Goal: Transaction & Acquisition: Purchase product/service

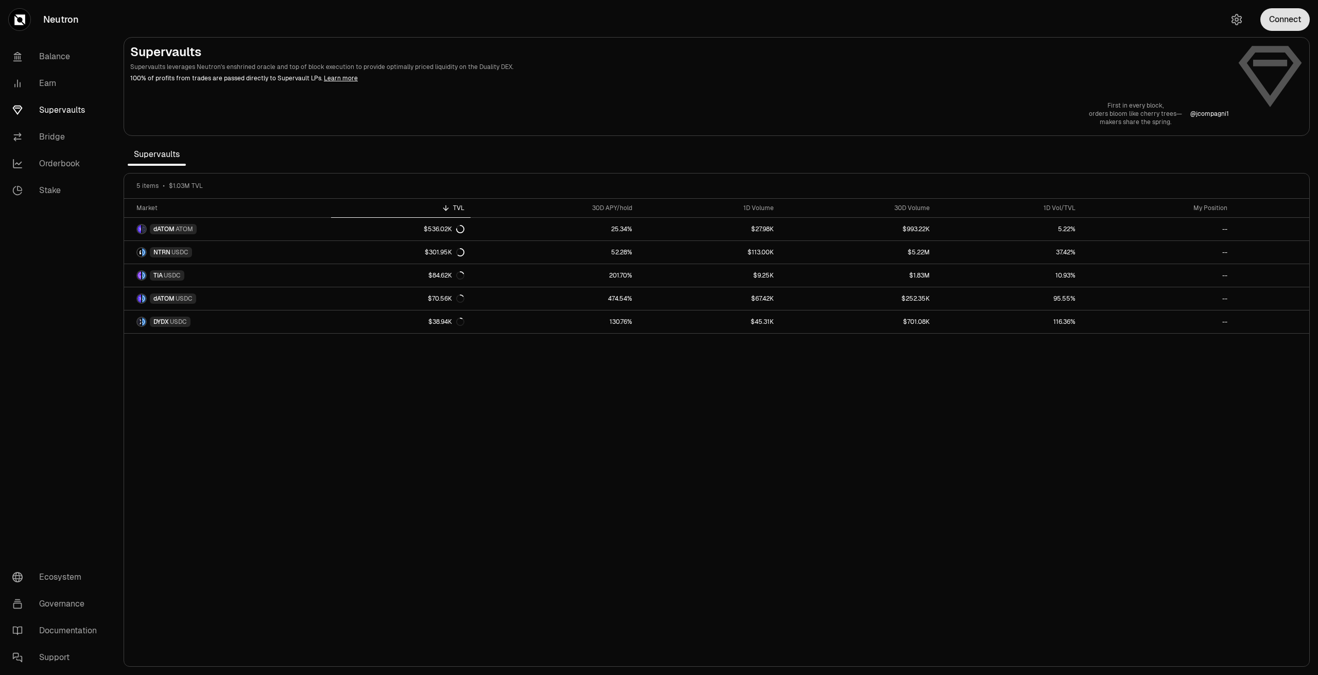
click at [1287, 27] on button "Connect" at bounding box center [1284, 19] width 49 height 23
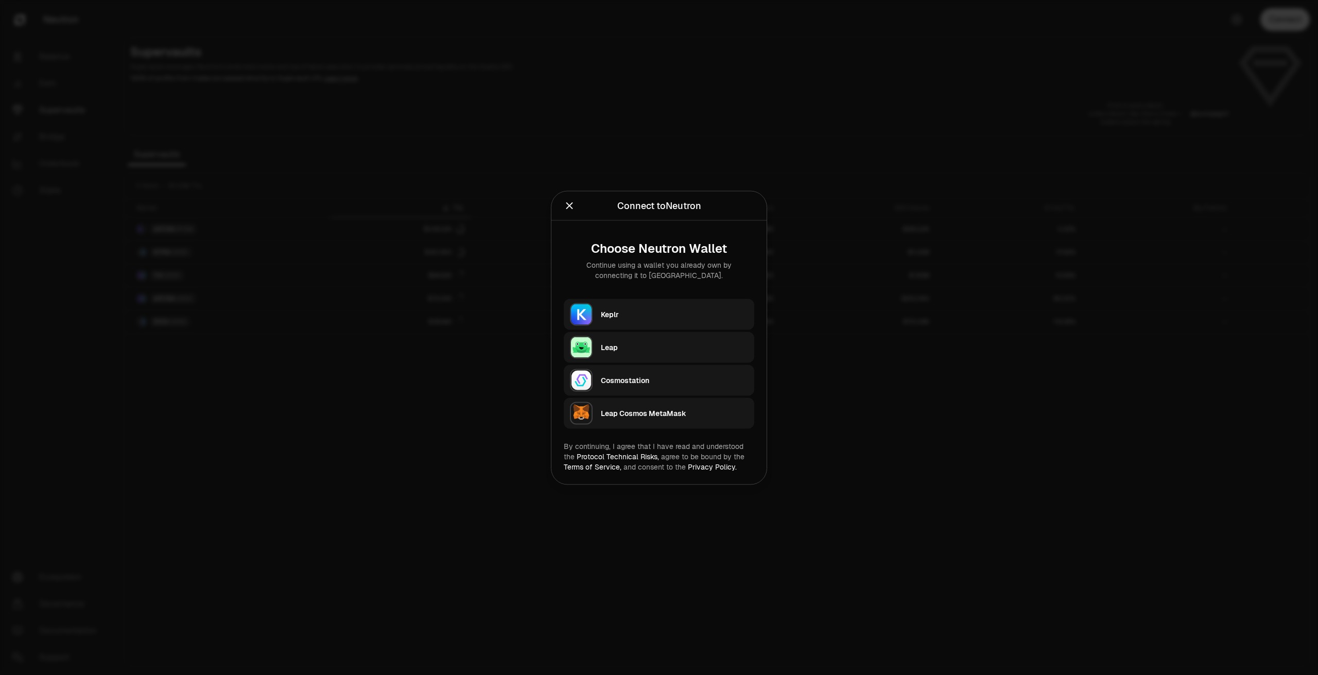
click at [629, 318] on div "Keplr" at bounding box center [674, 314] width 147 height 10
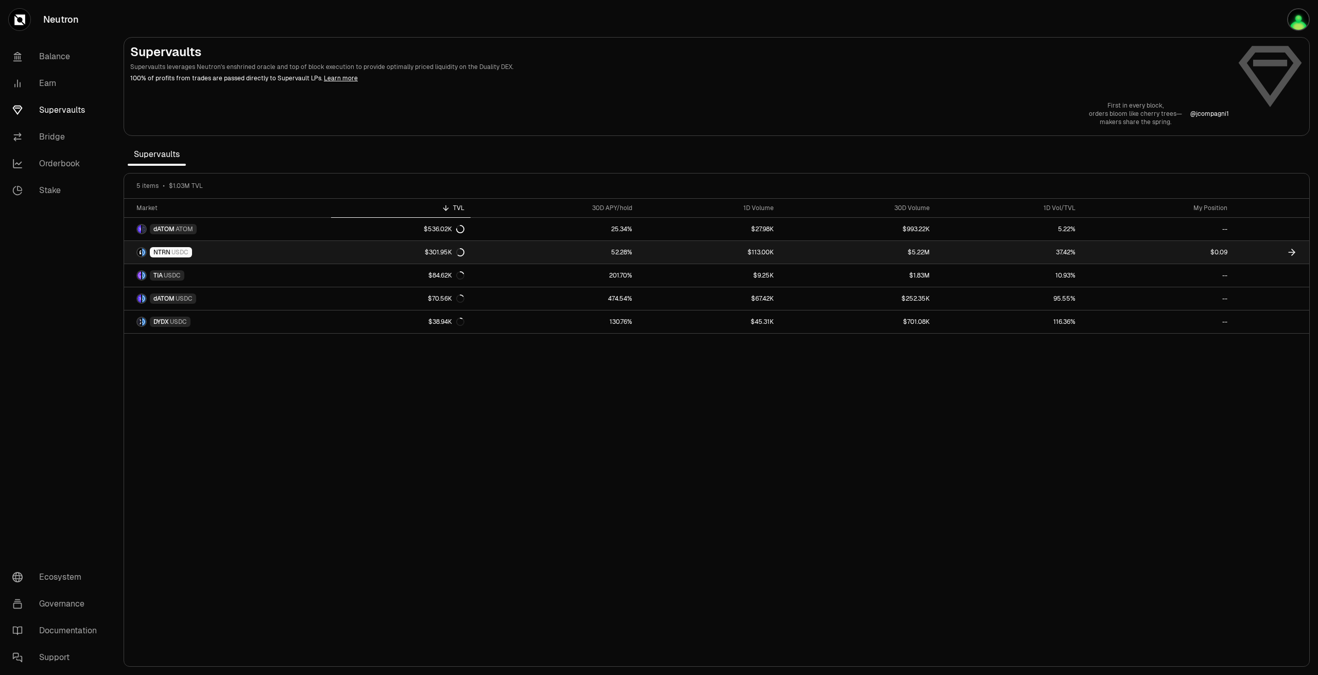
click at [798, 252] on link "$5.22M" at bounding box center [857, 252] width 155 height 23
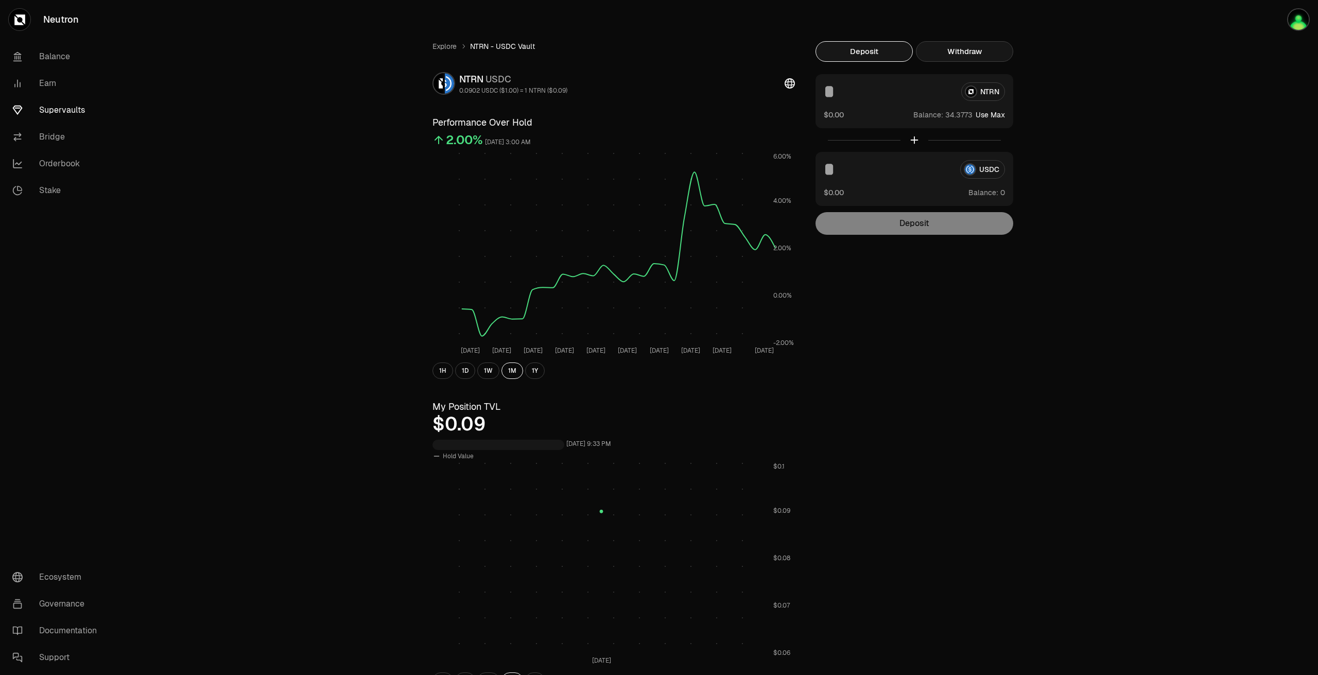
click at [948, 42] on button "Withdraw" at bounding box center [964, 51] width 97 height 21
click at [883, 51] on button "Deposit" at bounding box center [863, 51] width 97 height 21
drag, startPoint x: 736, startPoint y: 128, endPoint x: 724, endPoint y: 126, distance: 12.0
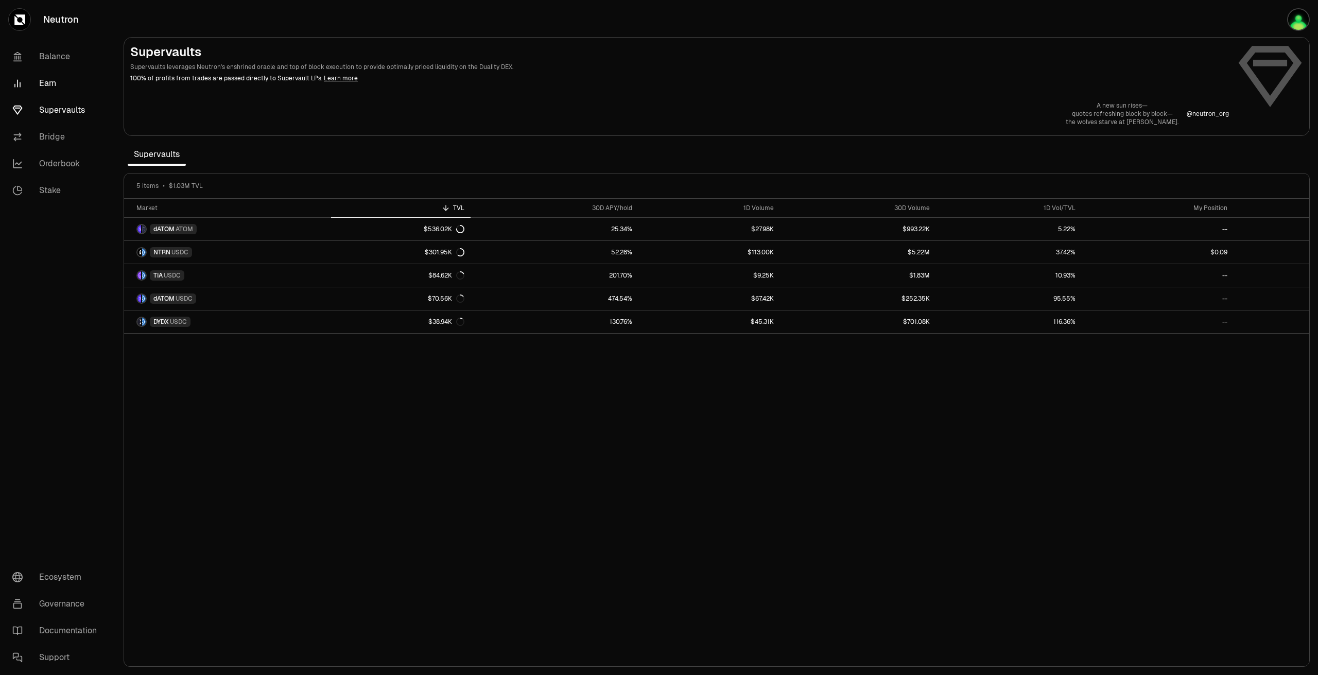
click at [40, 82] on link "Earn" at bounding box center [57, 83] width 107 height 27
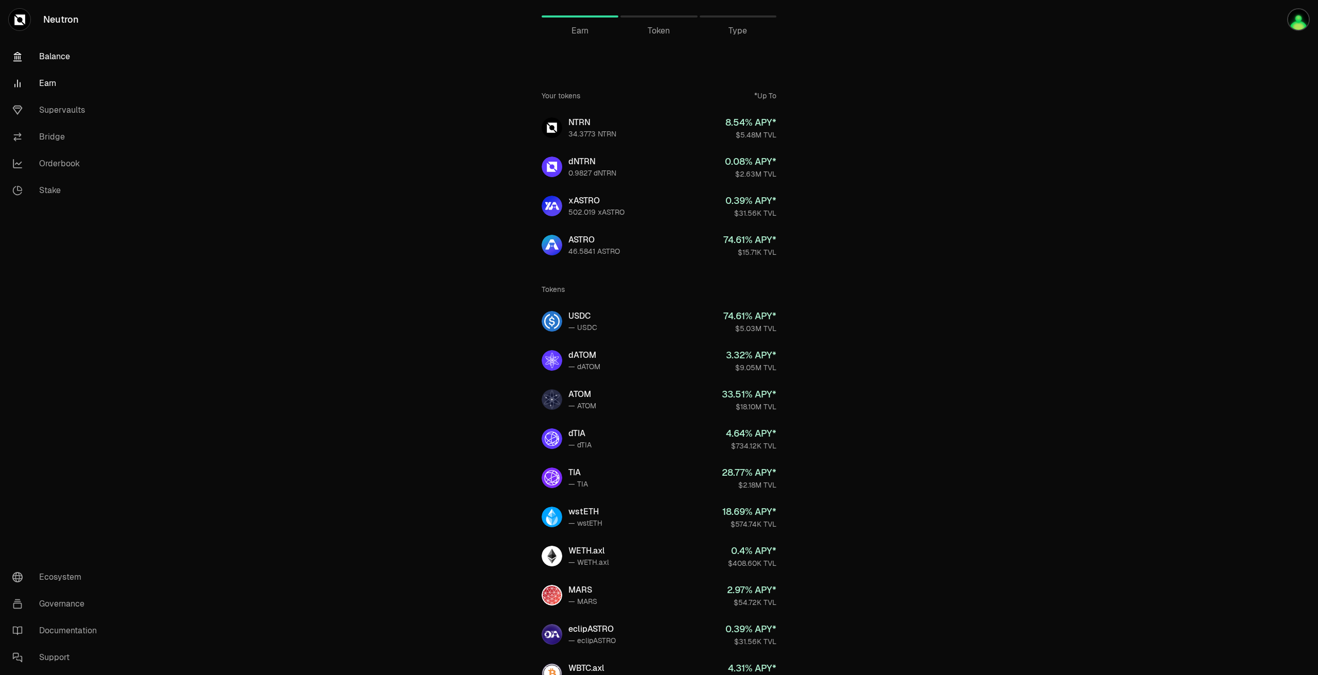
click at [40, 57] on link "Balance" at bounding box center [57, 56] width 107 height 27
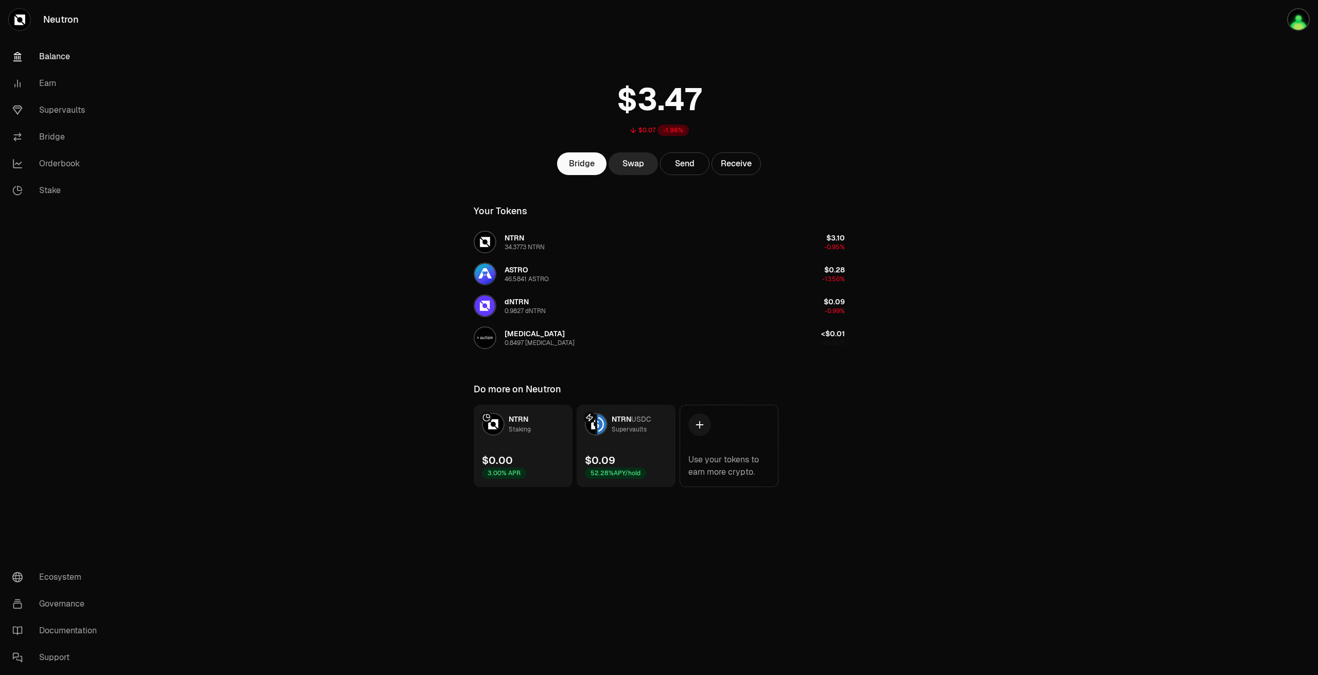
click at [659, 458] on link "NTRN USDC Supervaults $0.09 52.28% APY/hold" at bounding box center [626, 446] width 99 height 82
click at [598, 423] on img at bounding box center [601, 424] width 9 height 21
click at [647, 442] on link "NTRN USDC Supervaults $0.09 52.28% APY/hold" at bounding box center [626, 446] width 99 height 82
click at [648, 443] on link "NTRN USDC Supervaults $0.09 52.28% APY/hold" at bounding box center [626, 446] width 99 height 82
click at [625, 420] on span "NTRN" at bounding box center [622, 418] width 20 height 9
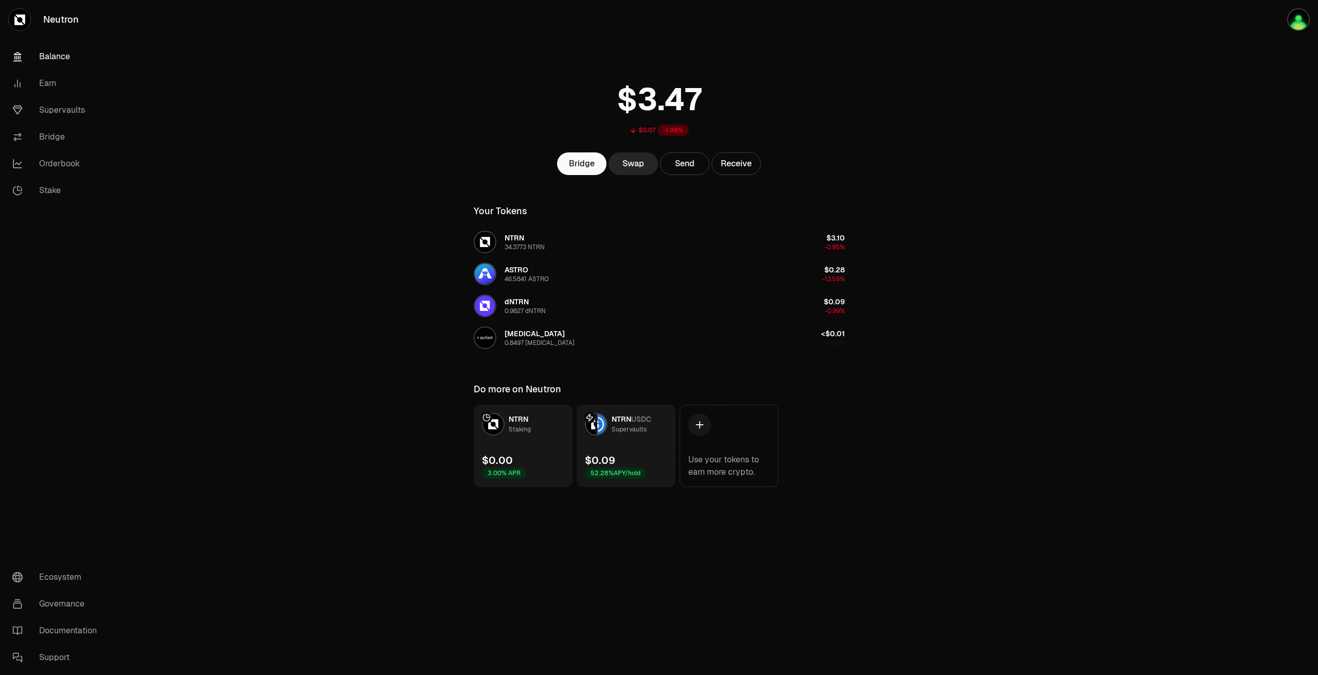
drag, startPoint x: 624, startPoint y: 420, endPoint x: 621, endPoint y: 425, distance: 6.4
click at [623, 420] on span "NTRN" at bounding box center [622, 418] width 20 height 9
click at [630, 477] on div "52.28% APY/hold" at bounding box center [615, 472] width 61 height 11
